Goal: Information Seeking & Learning: Learn about a topic

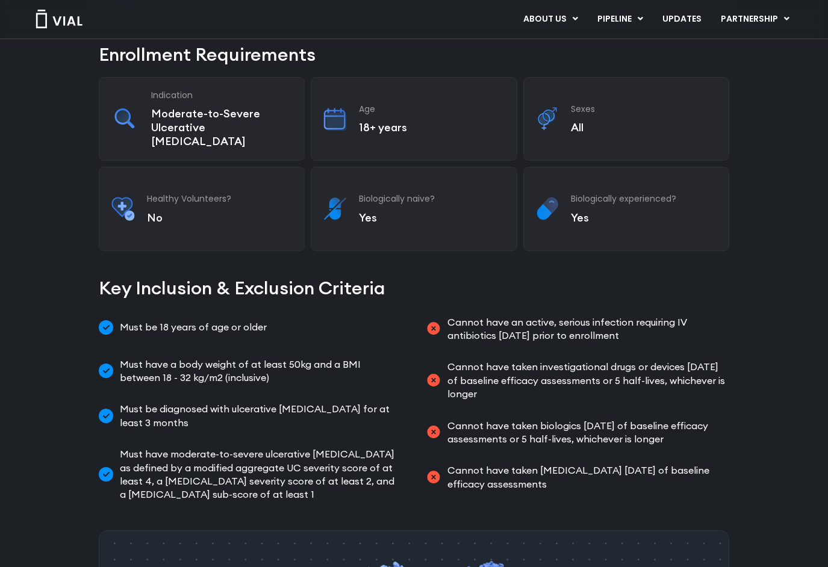
scroll to position [404, 0]
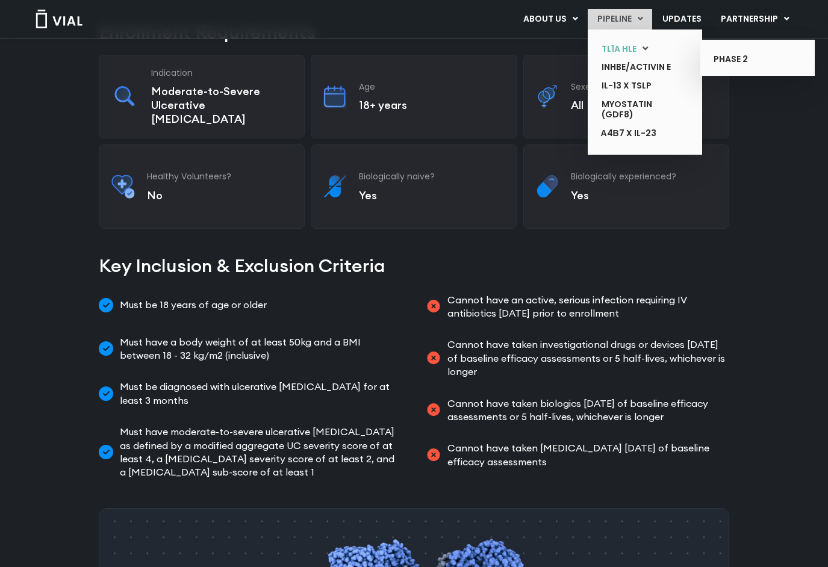
click at [635, 55] on link "TL1A HLE" at bounding box center [636, 49] width 88 height 19
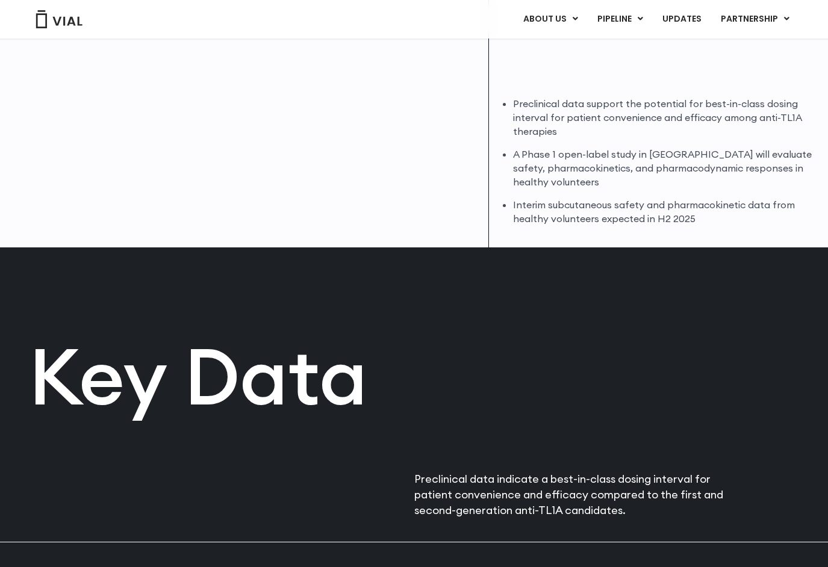
scroll to position [836, 0]
